Goal: Transaction & Acquisition: Purchase product/service

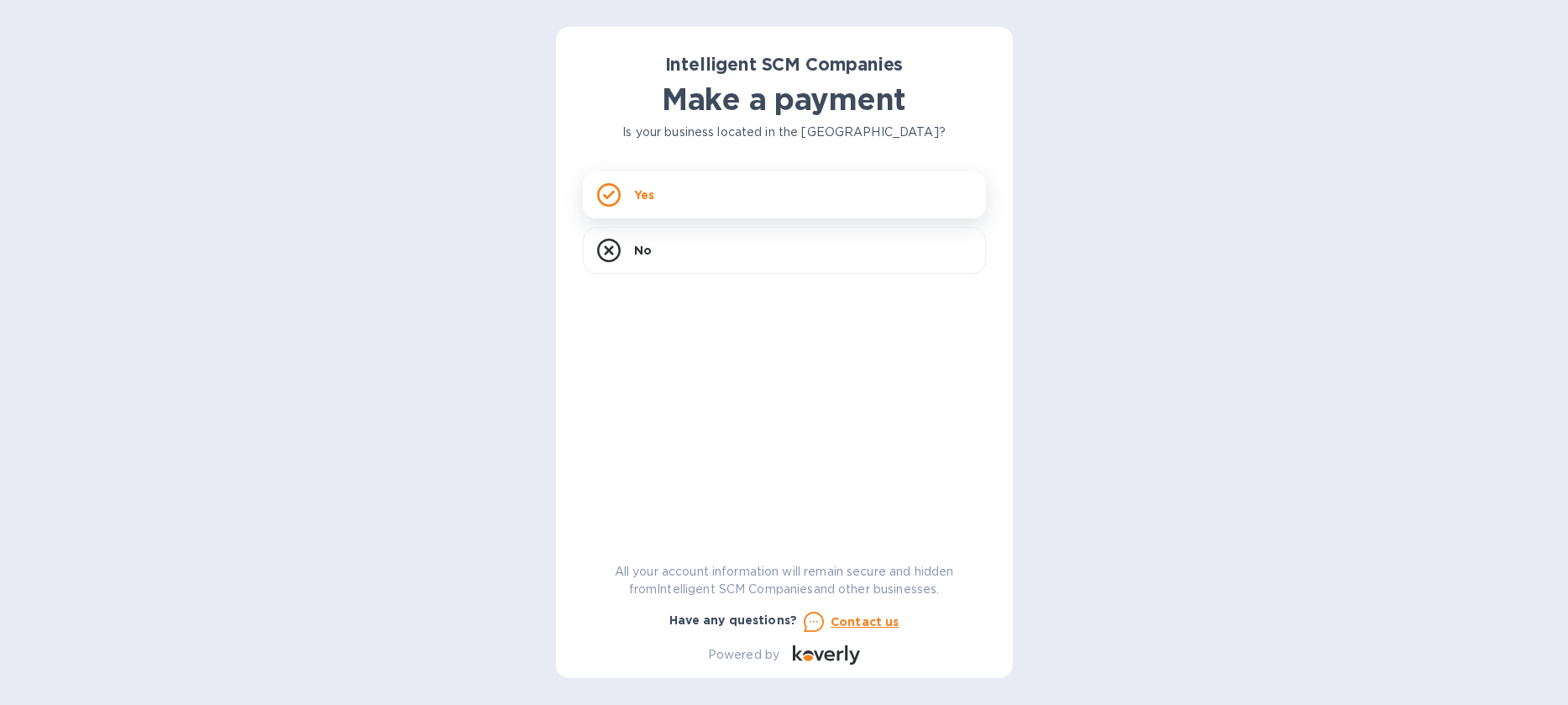
click at [606, 188] on icon at bounding box center [609, 194] width 23 height 23
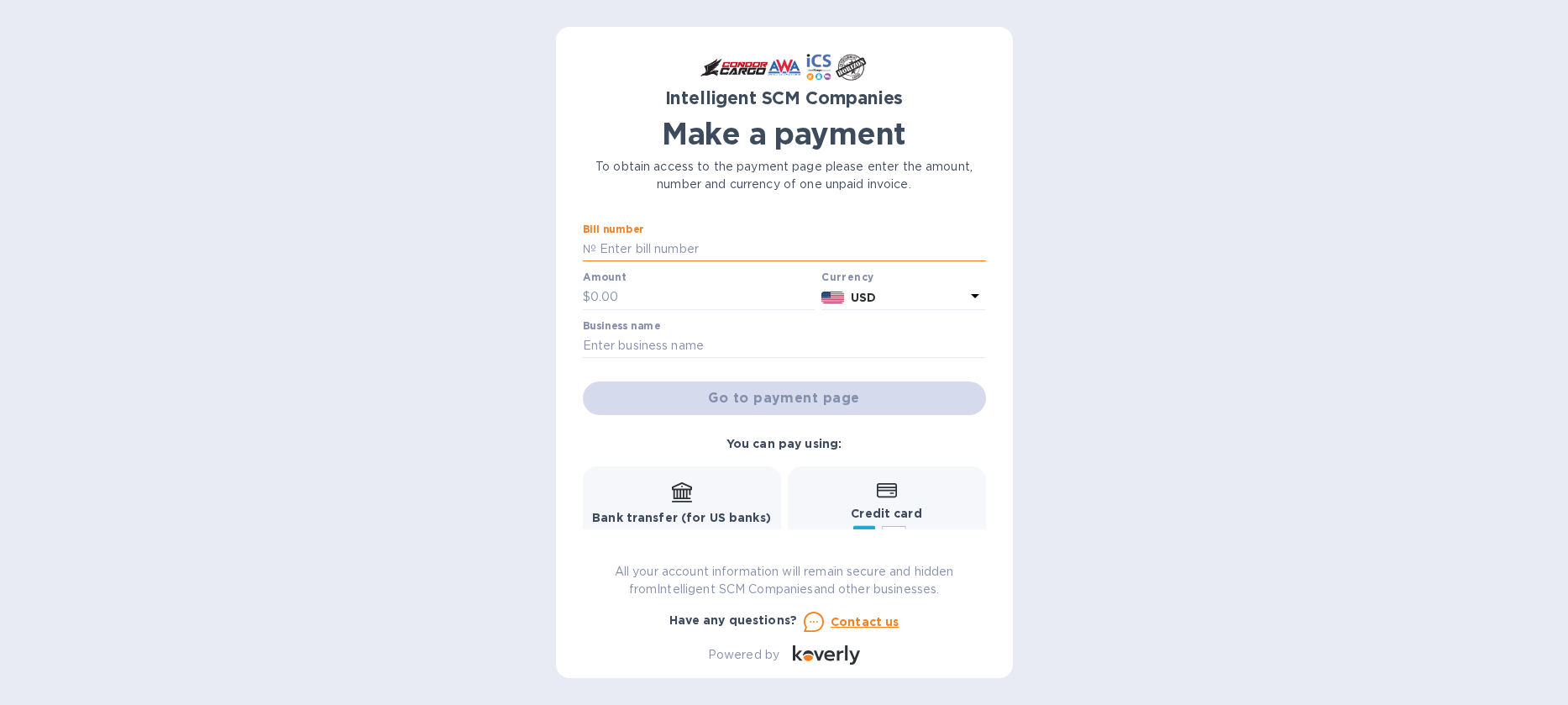
click at [656, 250] on input "text" at bounding box center [791, 249] width 390 height 25
type input "u"
type input "US01060300"
click at [598, 293] on input "text" at bounding box center [702, 297] width 225 height 25
type input "214.00"
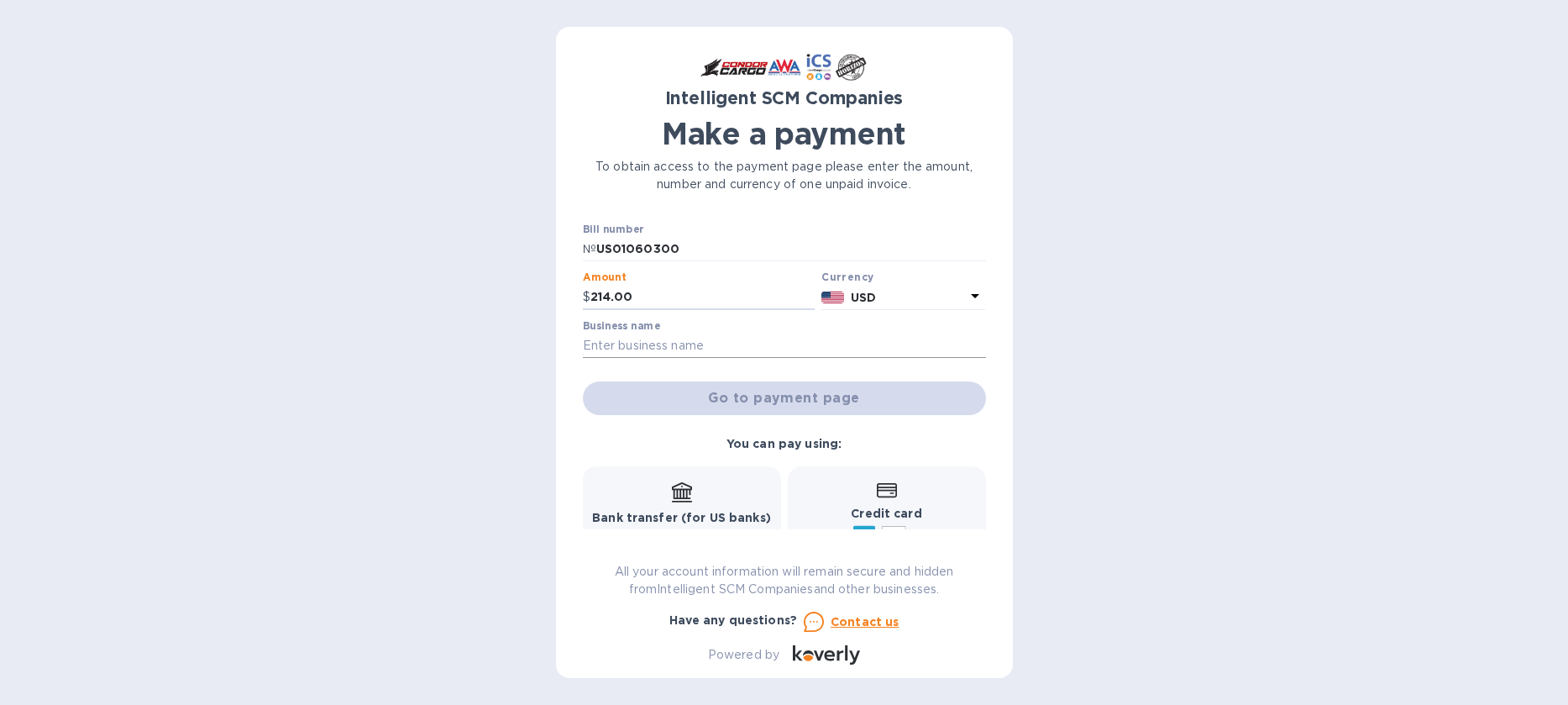
click at [621, 345] on input "text" at bounding box center [784, 346] width 403 height 25
type input "Tiki Ili ili to Poto Vave"
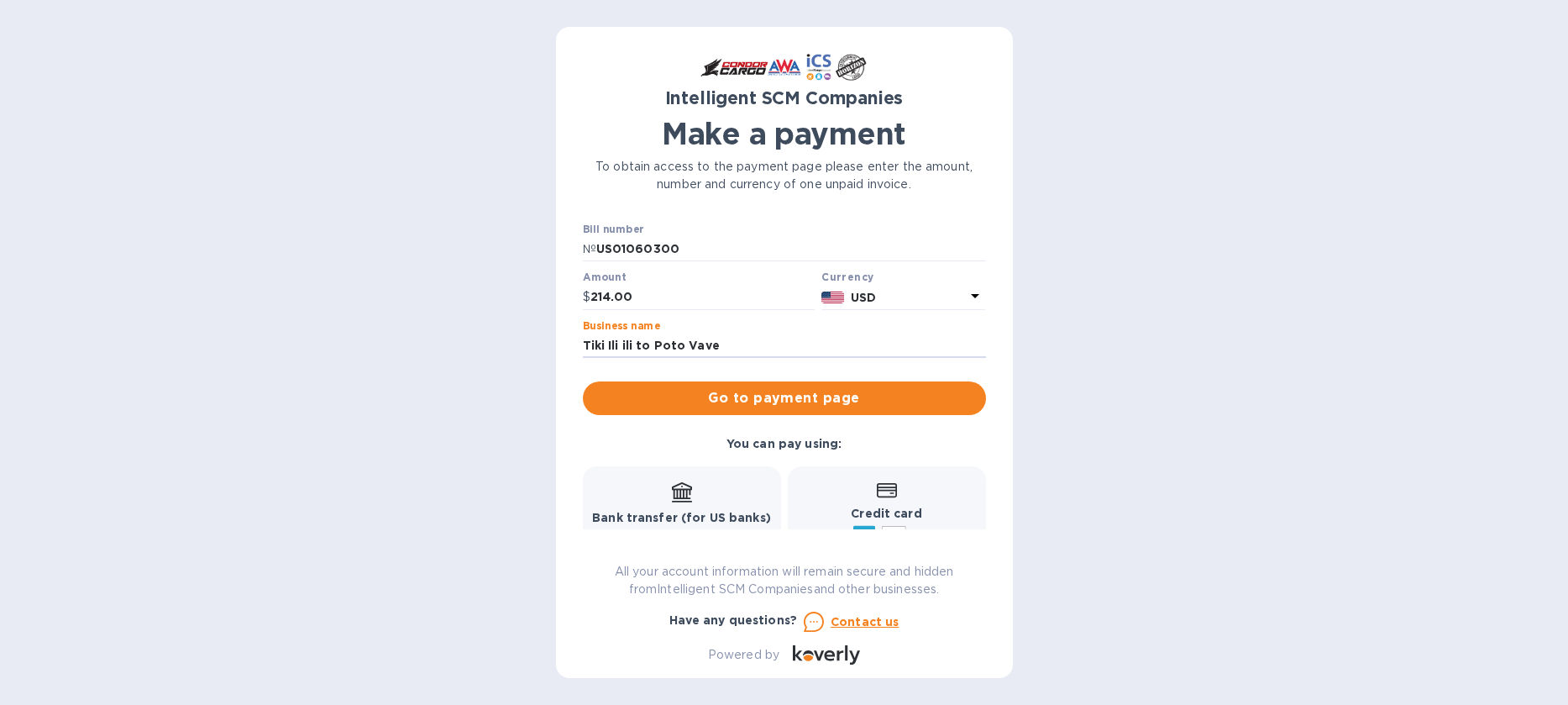
click at [733, 396] on span "Go to payment page" at bounding box center [784, 398] width 376 height 20
